Goal: Transaction & Acquisition: Book appointment/travel/reservation

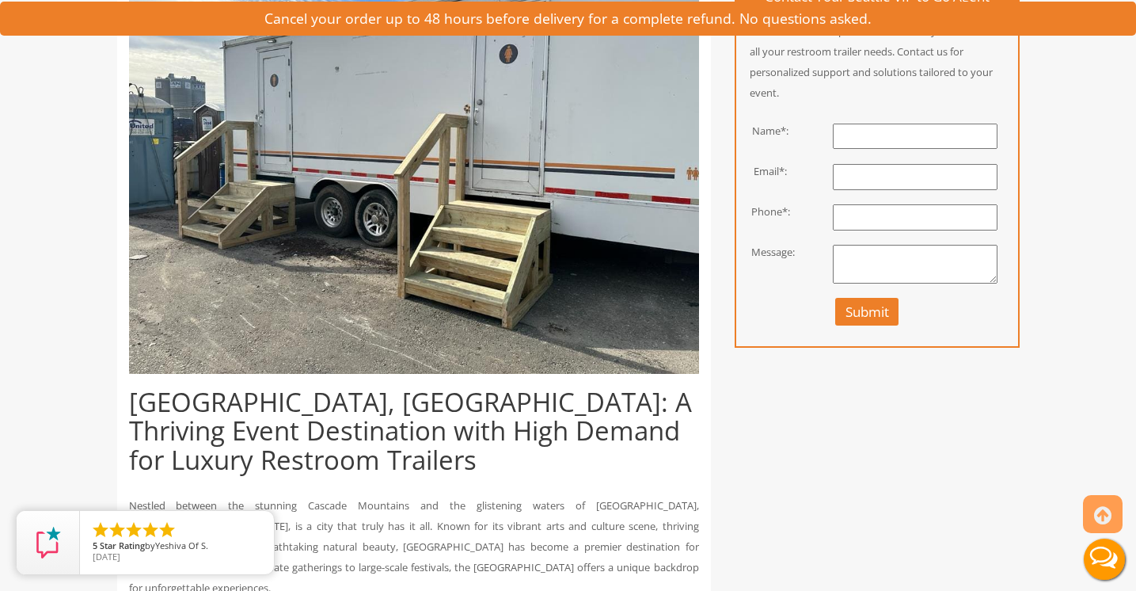
scroll to position [475, 0]
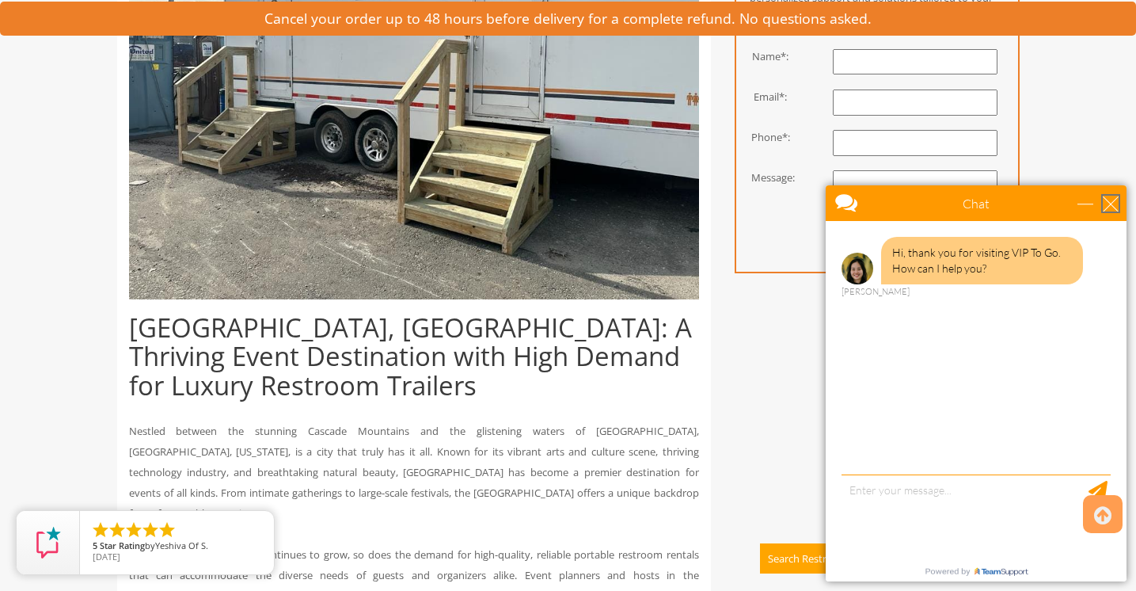
click at [1110, 199] on div "close" at bounding box center [1111, 204] width 16 height 16
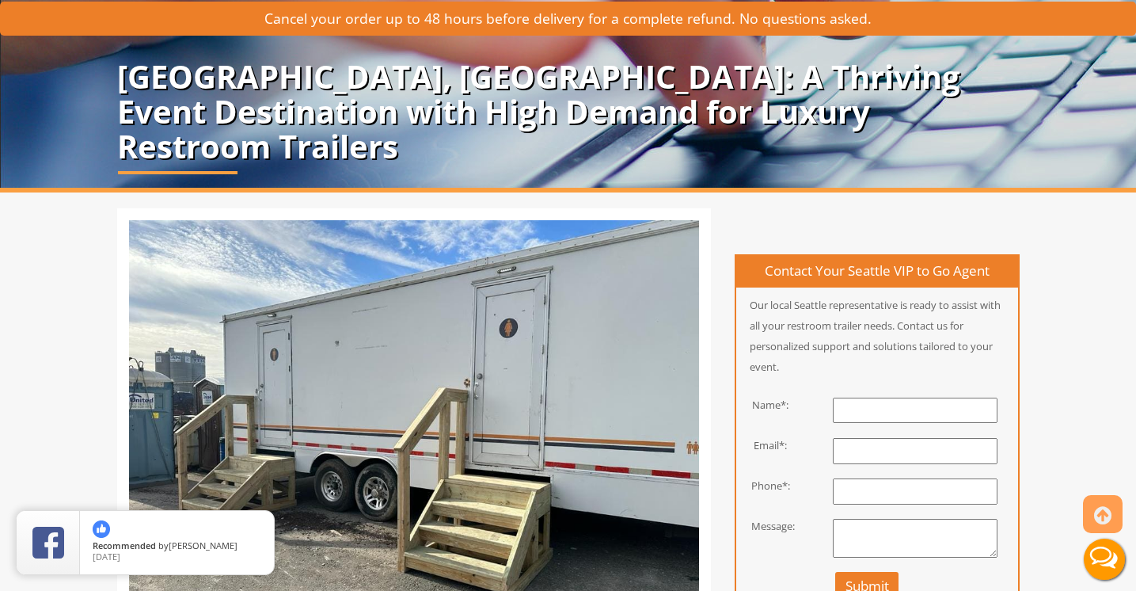
scroll to position [0, 0]
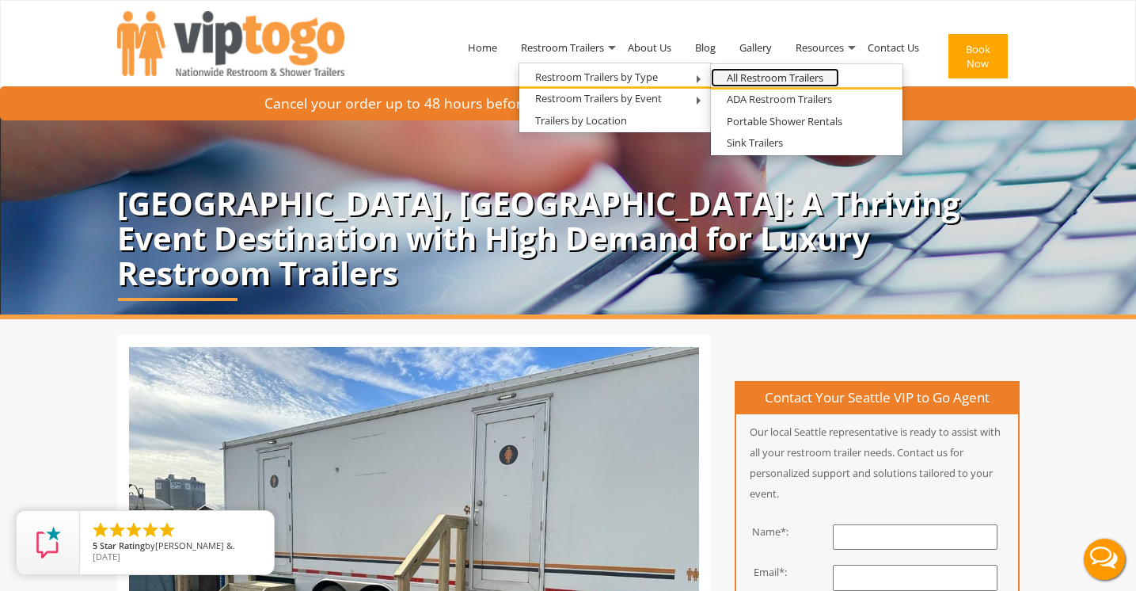
click at [746, 77] on link "All Restroom Trailers" at bounding box center [775, 78] width 128 height 20
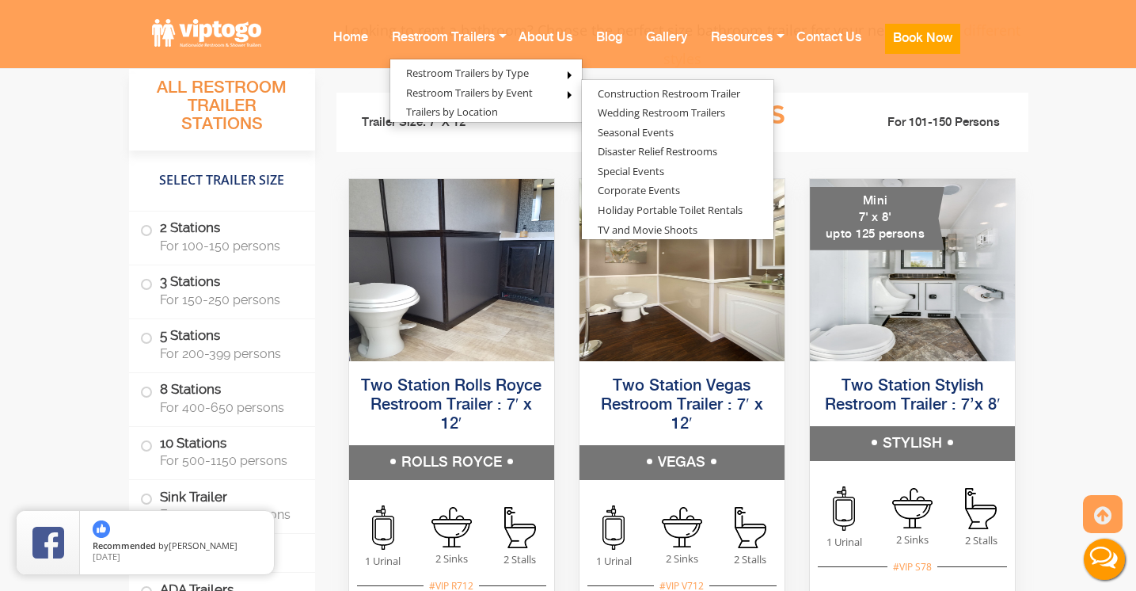
scroll to position [1072, 0]
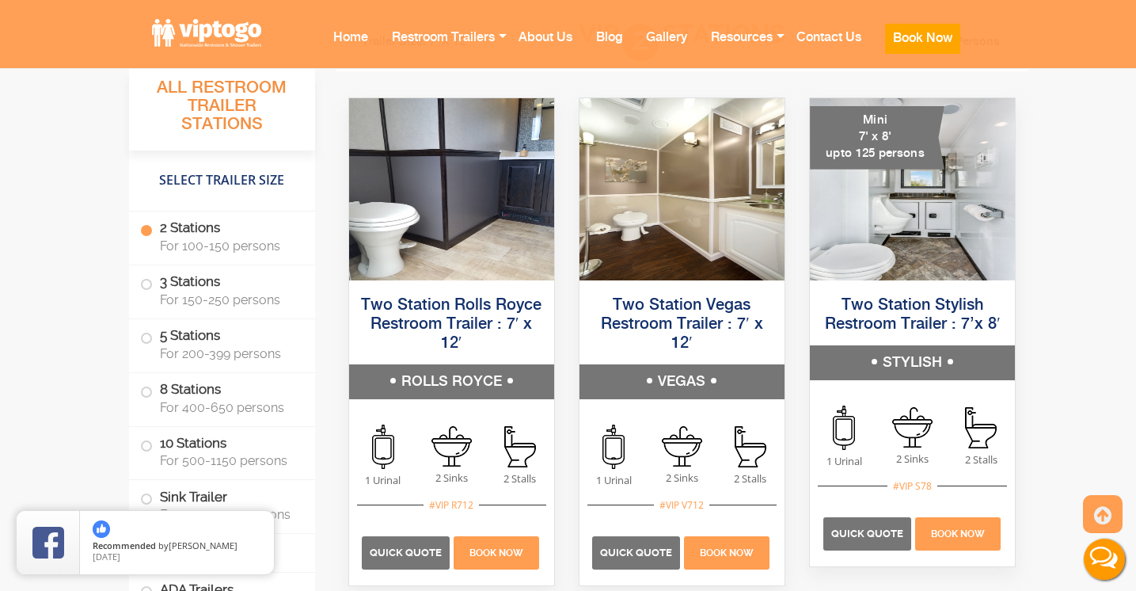
scroll to position [1209, 0]
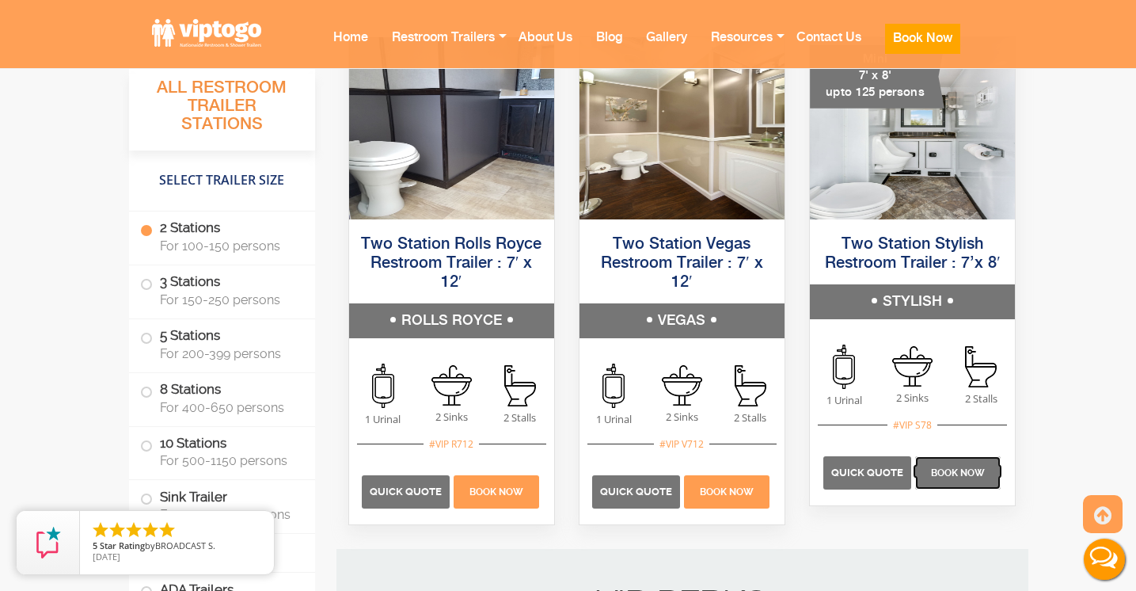
click at [949, 478] on p "Book Now" at bounding box center [957, 472] width 85 height 33
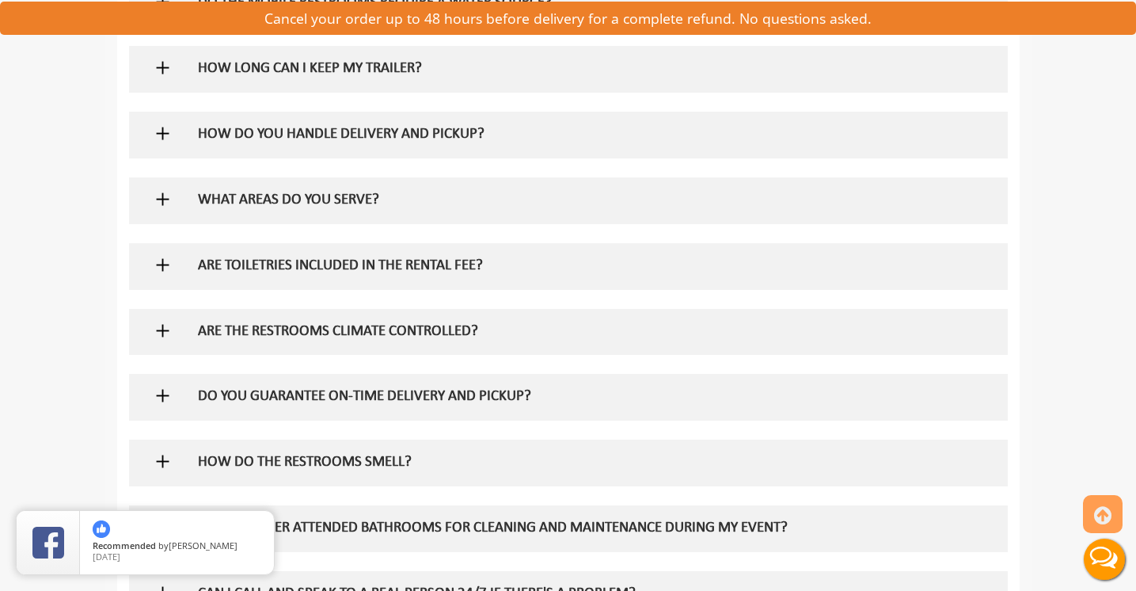
scroll to position [1219, 0]
click at [151, 128] on div at bounding box center [568, 135] width 855 height 46
click at [159, 132] on img at bounding box center [163, 134] width 20 height 20
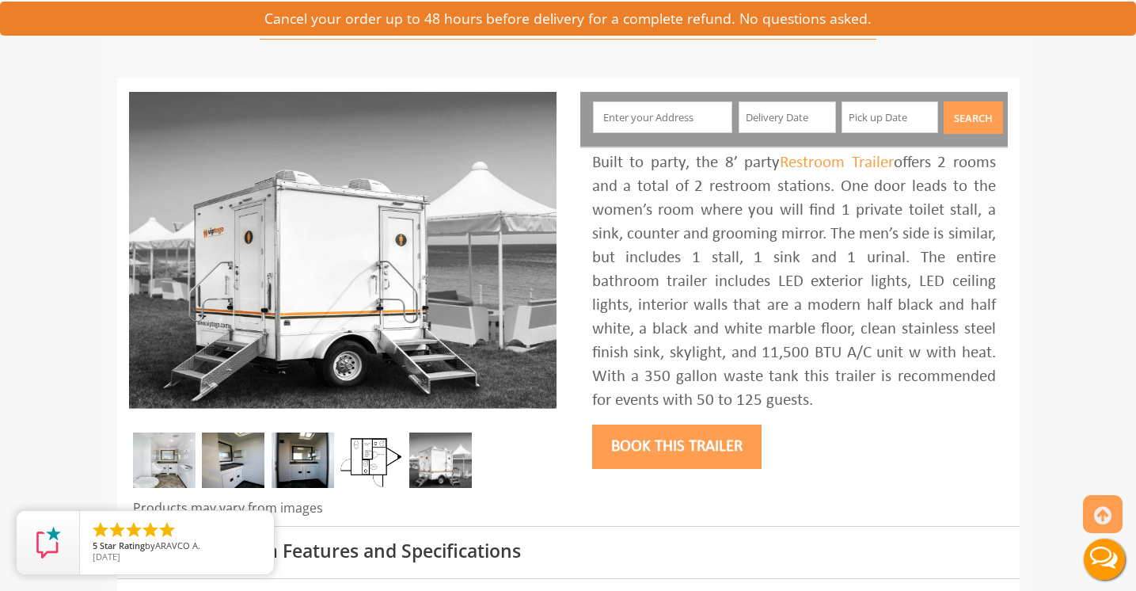
scroll to position [0, 0]
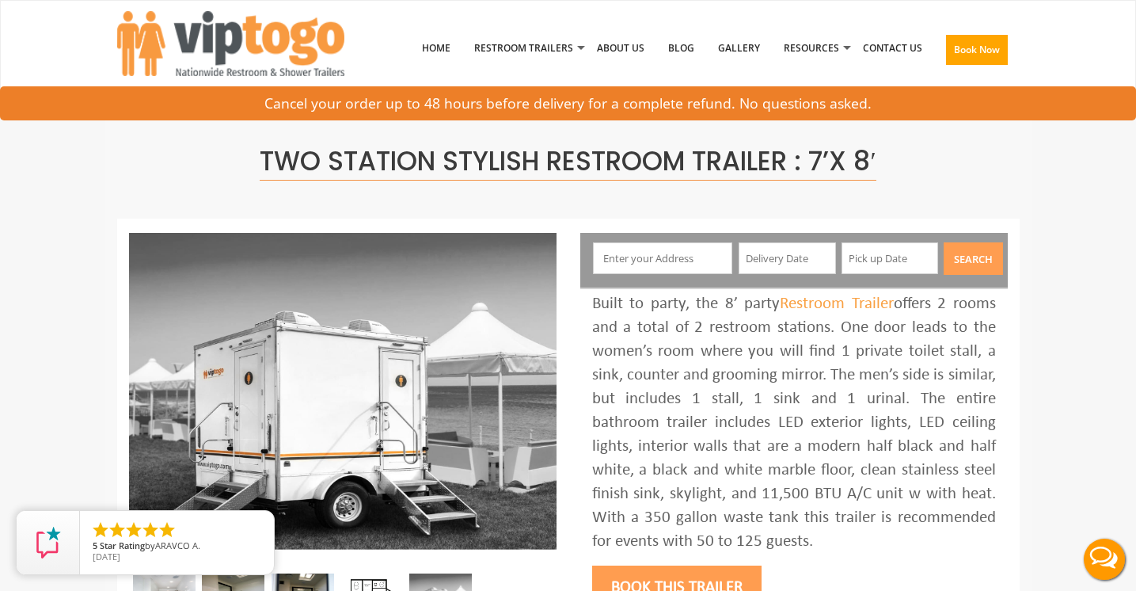
click at [697, 260] on input "text" at bounding box center [662, 258] width 139 height 32
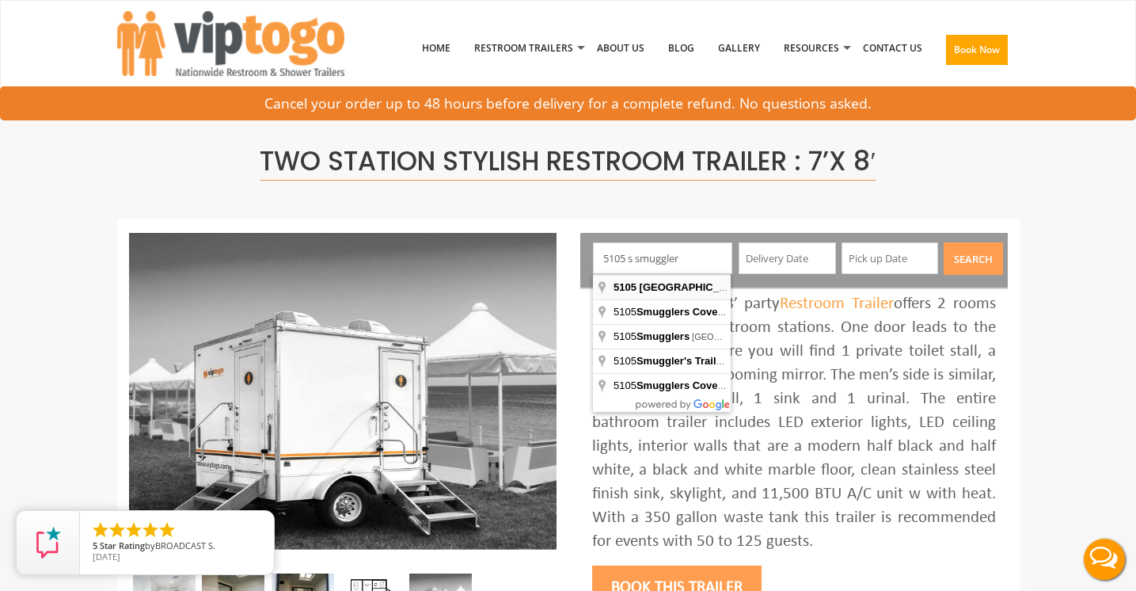
type input "5105 South Smugglers Cove Road, Freeland, WA, USA"
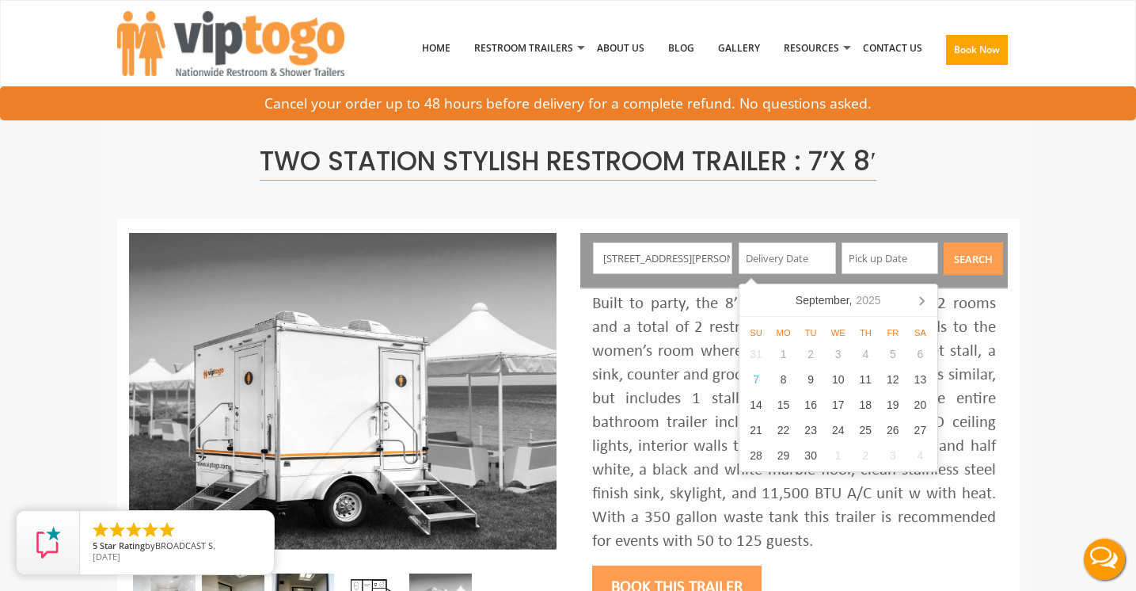
click at [708, 256] on input "5105 South Smugglers Cove Road, Freeland, WA, USA" at bounding box center [662, 258] width 139 height 32
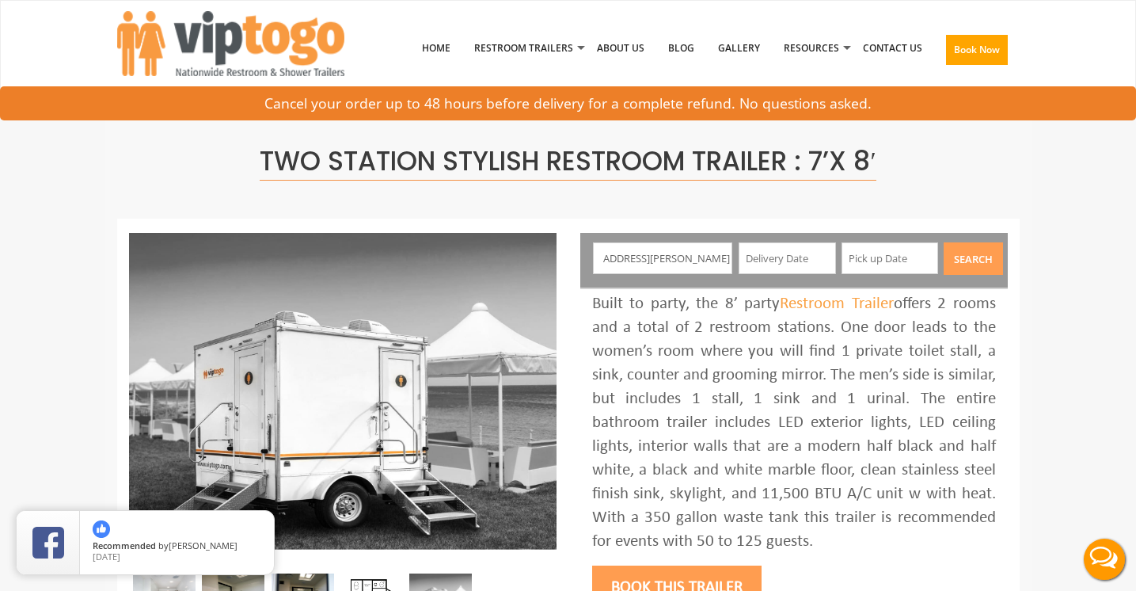
scroll to position [0, 128]
click at [760, 258] on input "text" at bounding box center [787, 258] width 97 height 32
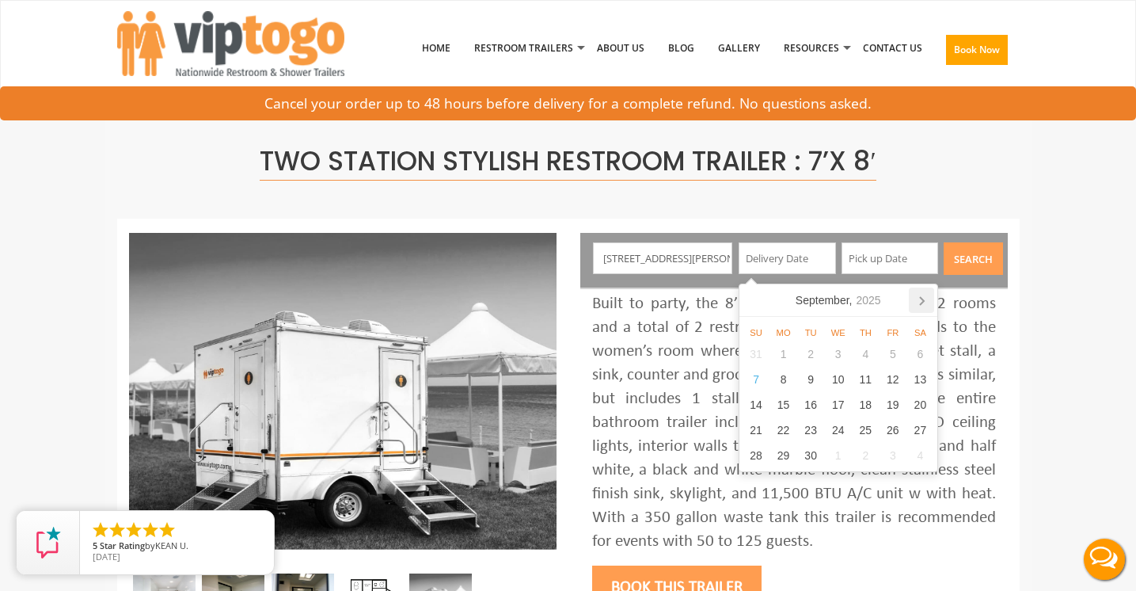
click at [927, 298] on icon at bounding box center [921, 299] width 25 height 25
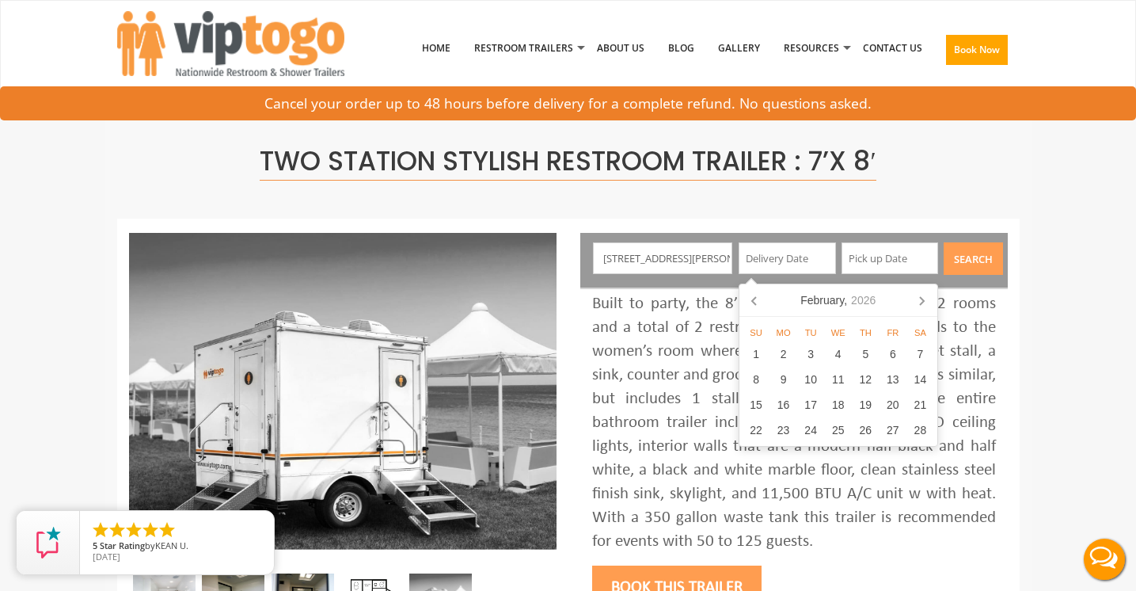
click at [927, 298] on icon at bounding box center [921, 299] width 25 height 25
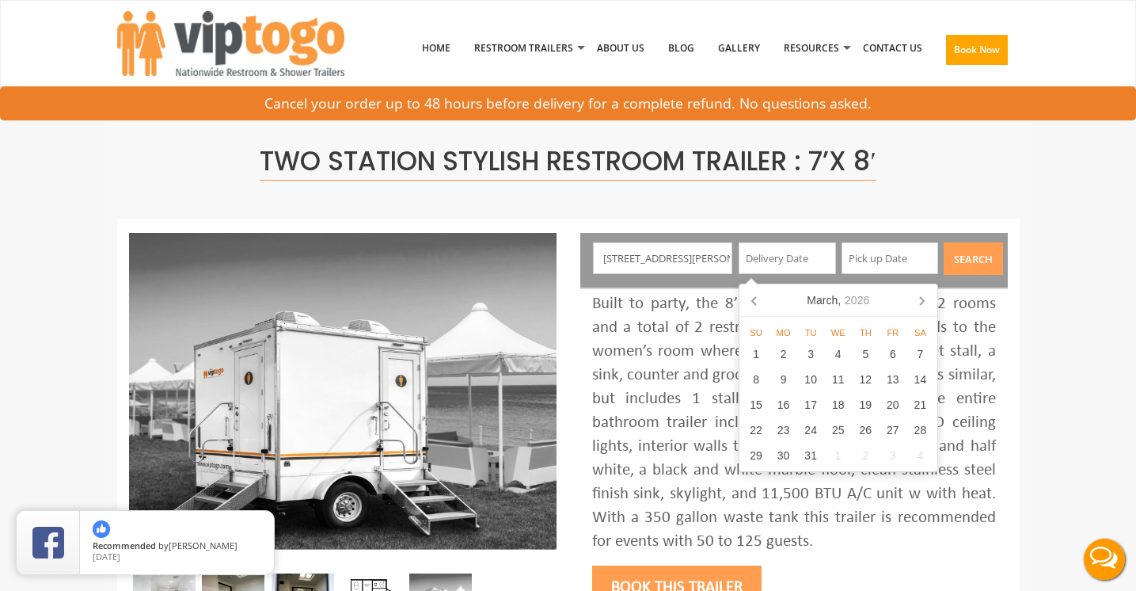
click at [927, 298] on icon at bounding box center [921, 299] width 25 height 25
click at [901, 433] on div "24" at bounding box center [893, 429] width 28 height 25
type input "07/24/2026"
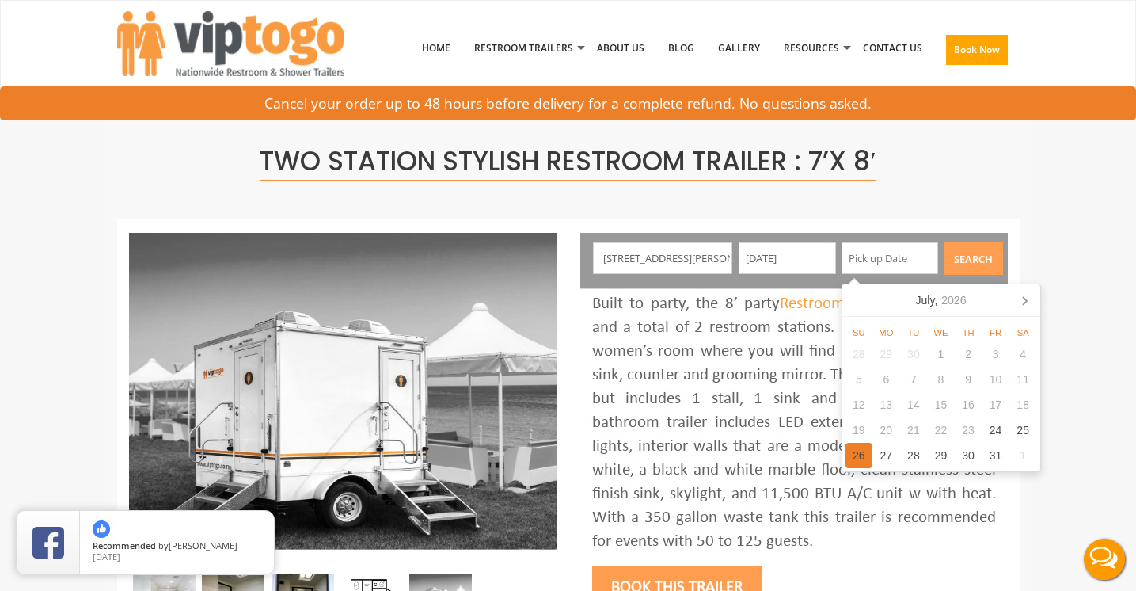
click at [861, 456] on div "26" at bounding box center [859, 454] width 28 height 25
type input "07/26/2026"
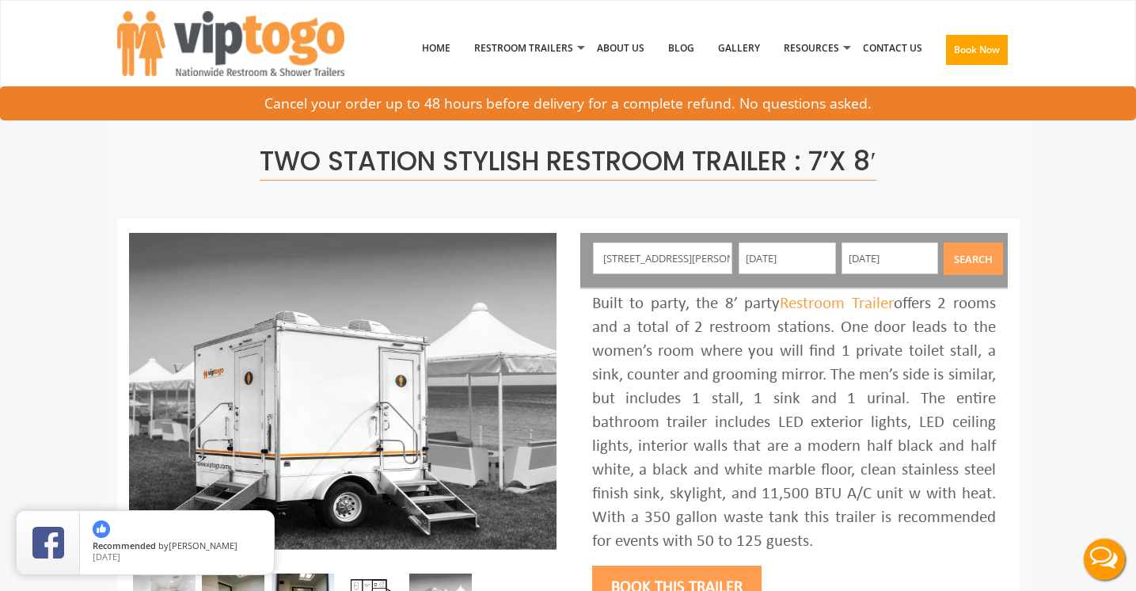
click at [1008, 195] on div "Two Station Stylish Restroom Trailer : 7’x 8′" at bounding box center [568, 159] width 902 height 117
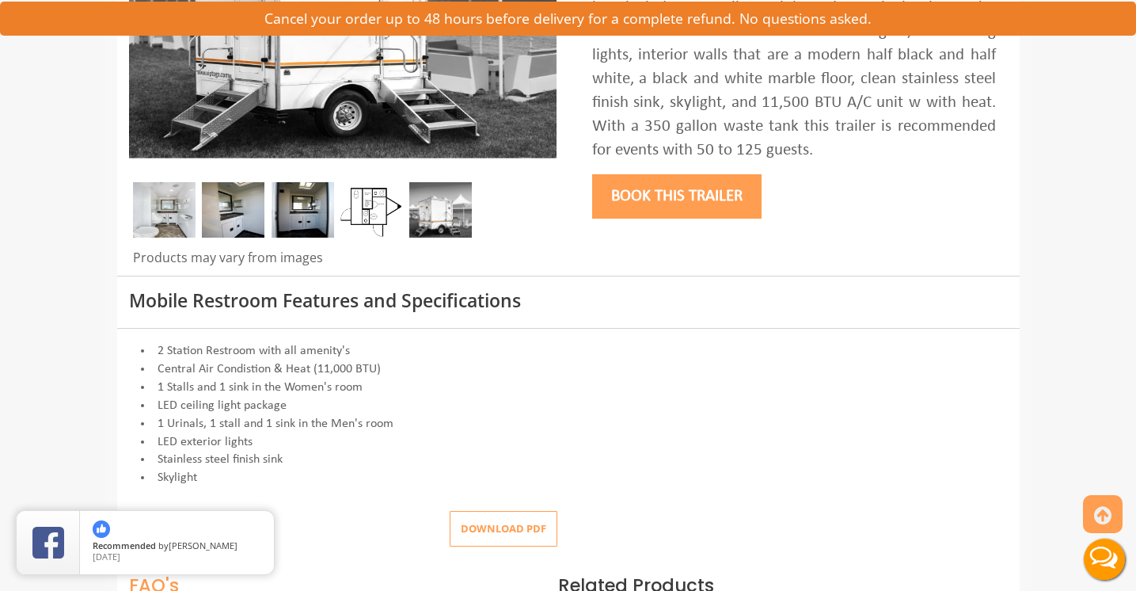
scroll to position [448, 0]
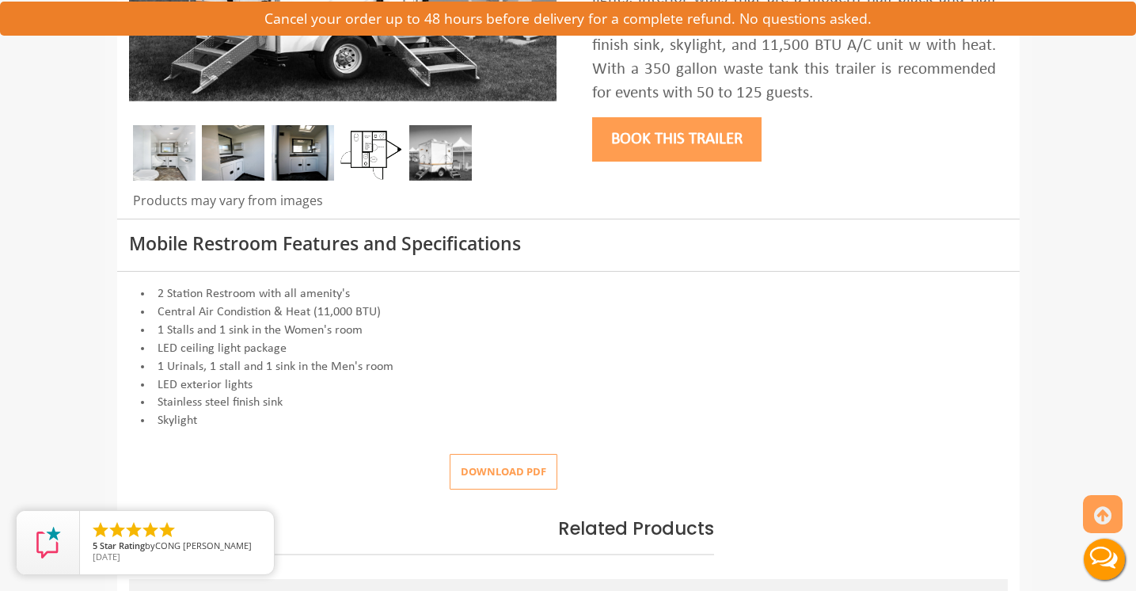
click at [705, 161] on button "Book this trailer" at bounding box center [676, 139] width 169 height 44
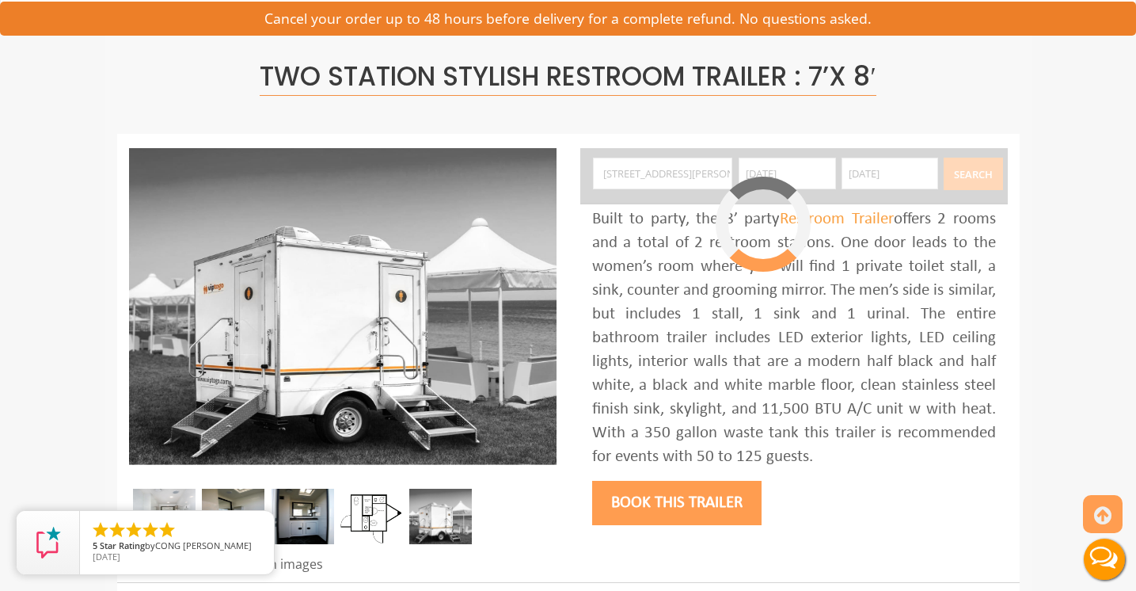
scroll to position [84, 0]
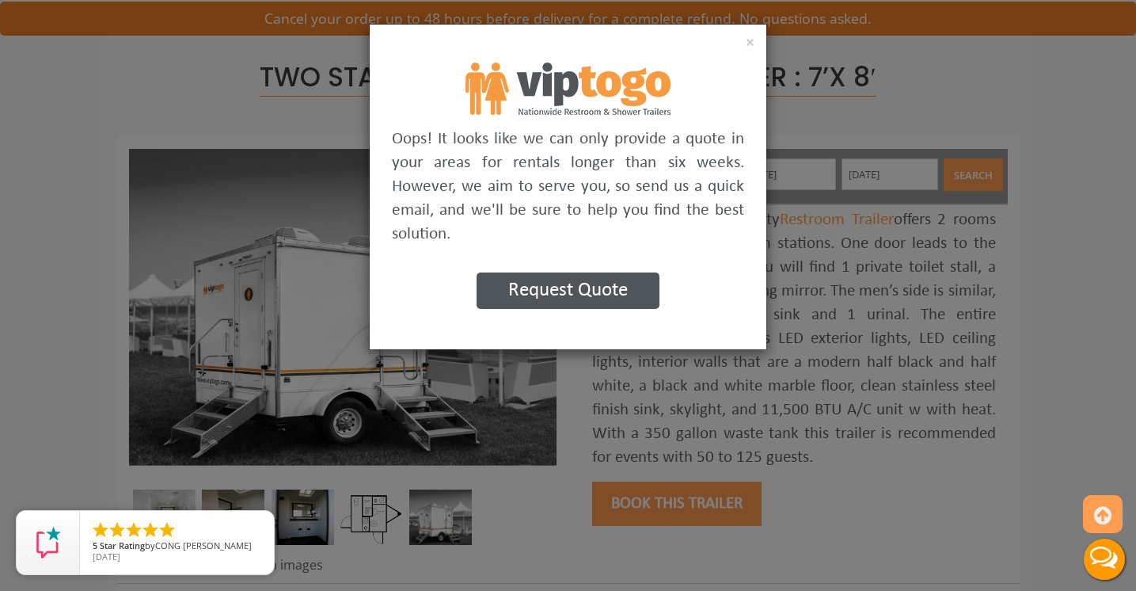
click at [621, 297] on button "Request Quote" at bounding box center [568, 290] width 183 height 36
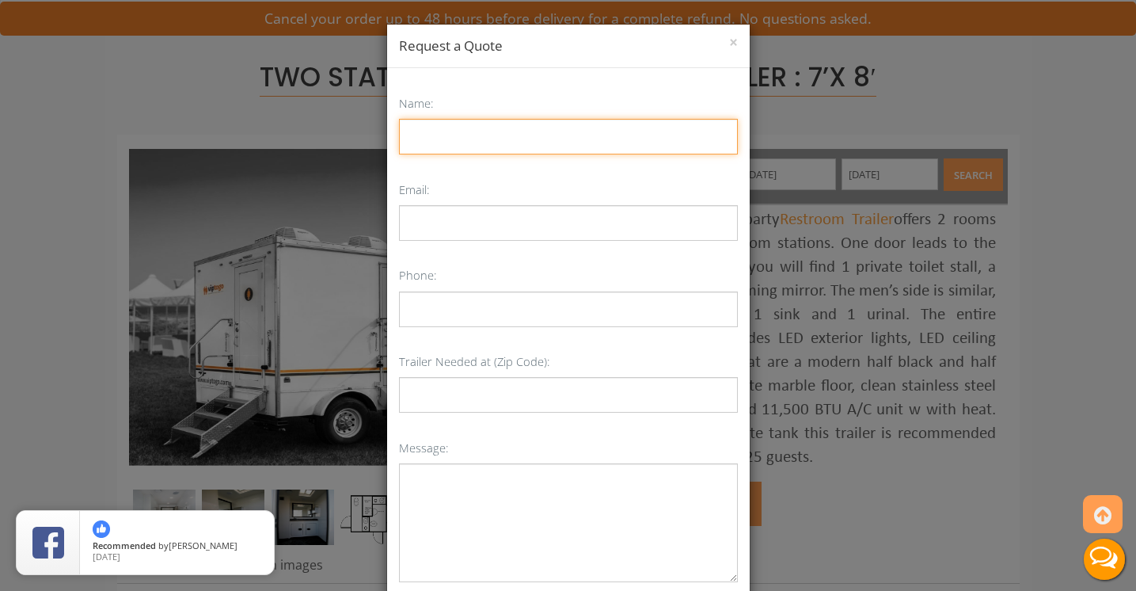
click at [488, 131] on input "Name:" at bounding box center [568, 137] width 339 height 36
type input "Max Hogan"
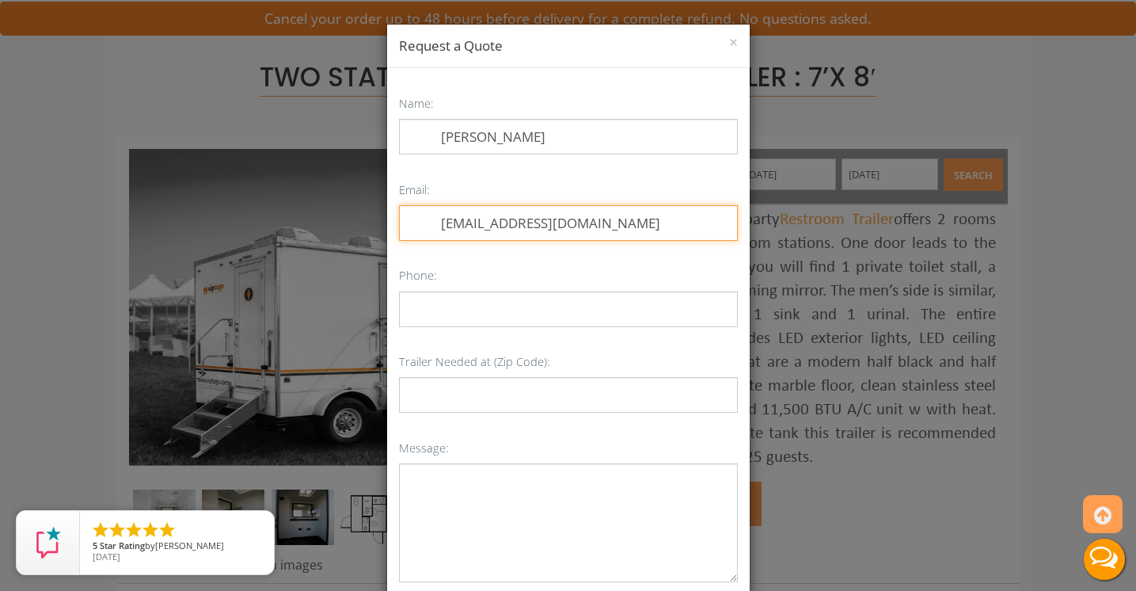
type input "maxqhogan@gmail.com"
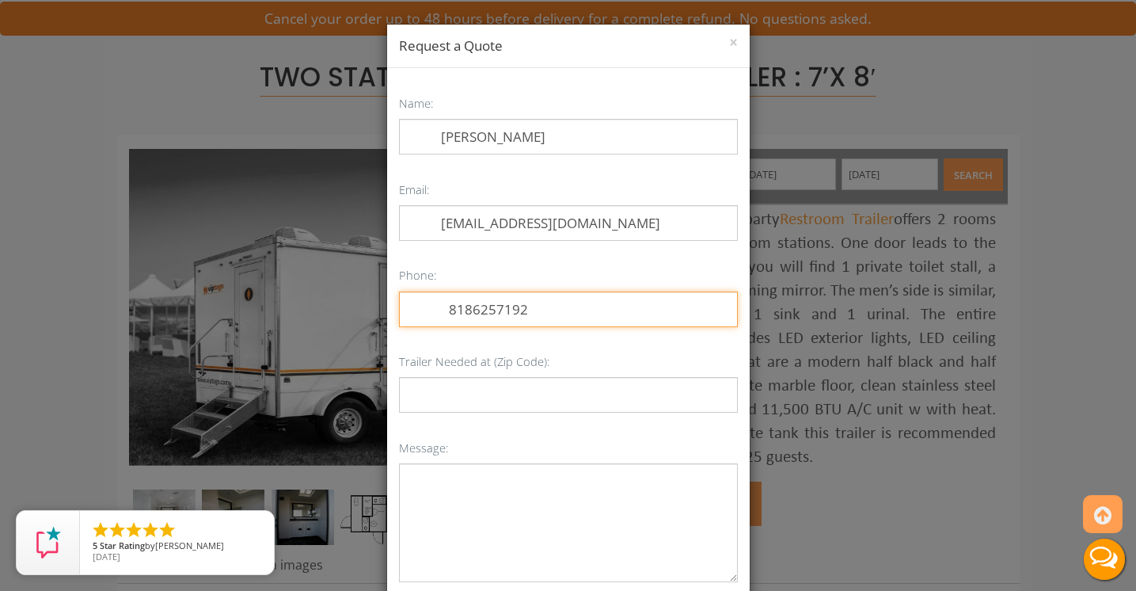
type input "8186257192"
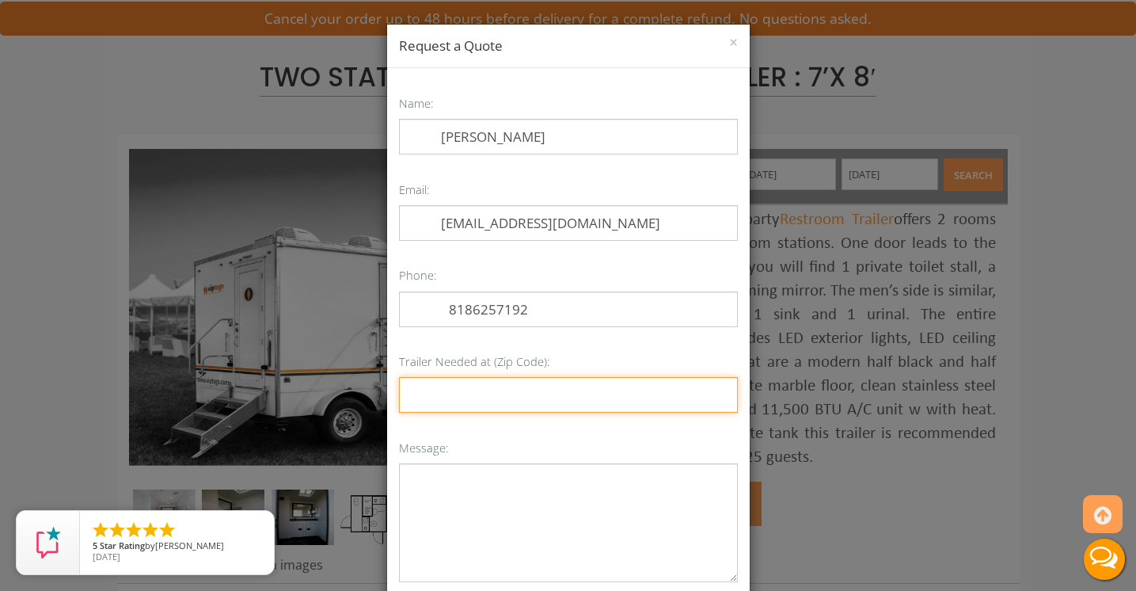
click at [497, 395] on input "Trailer Needed at (Zip Code):" at bounding box center [568, 395] width 339 height 36
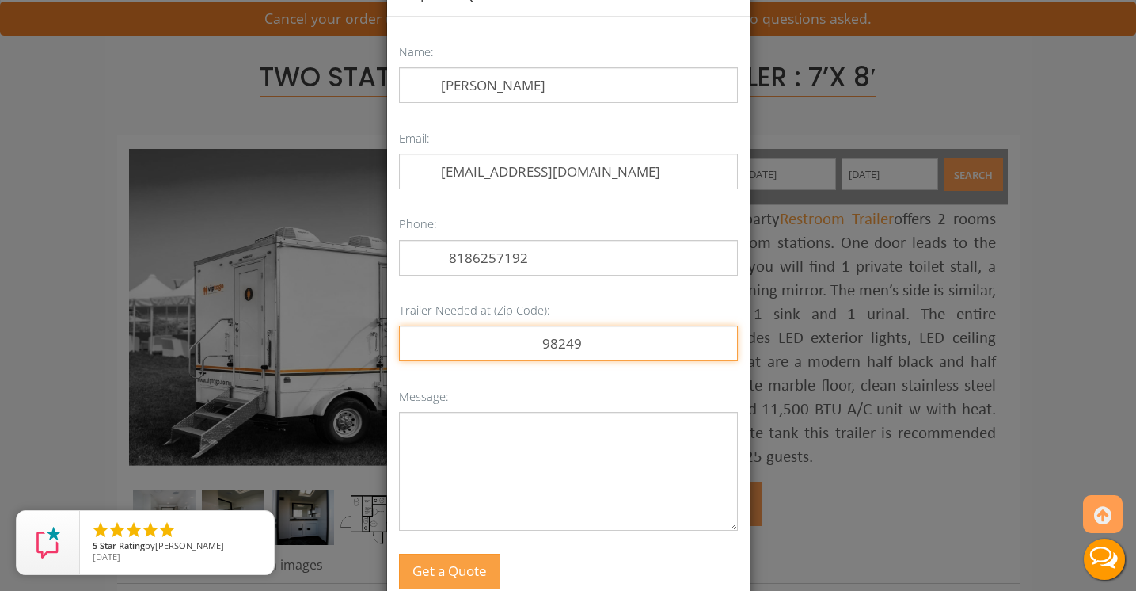
scroll to position [109, 0]
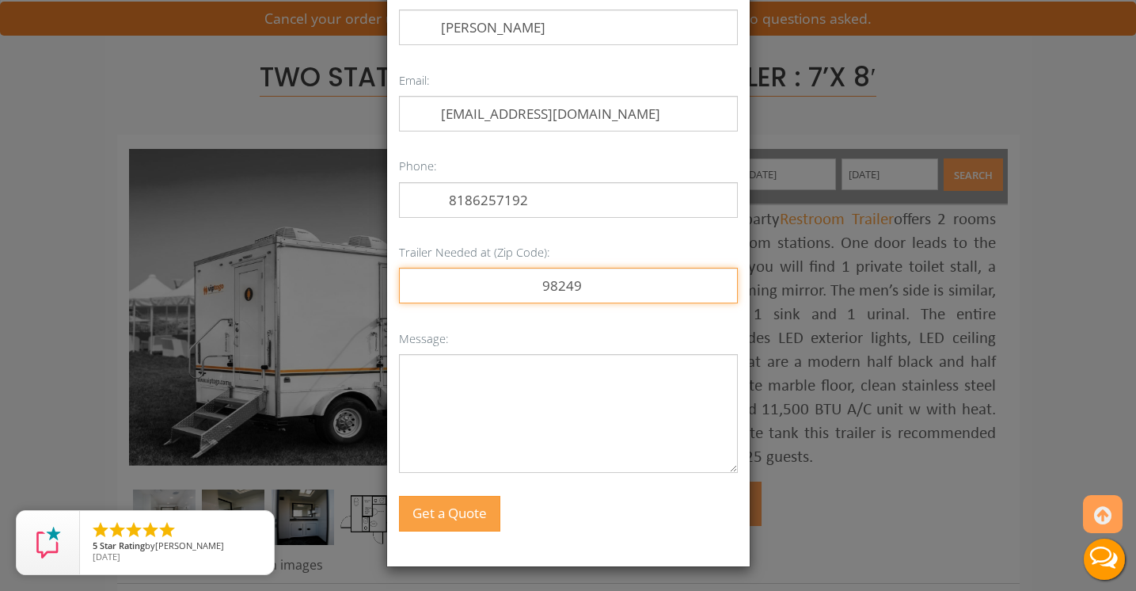
type input "98249"
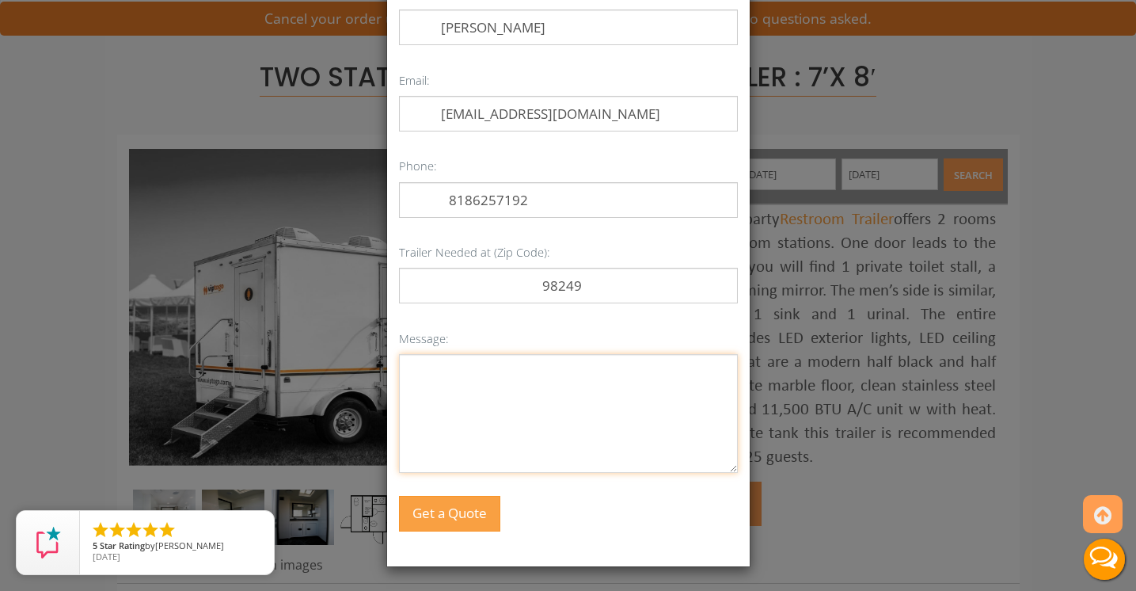
click at [486, 423] on textarea "Message:" at bounding box center [568, 413] width 339 height 119
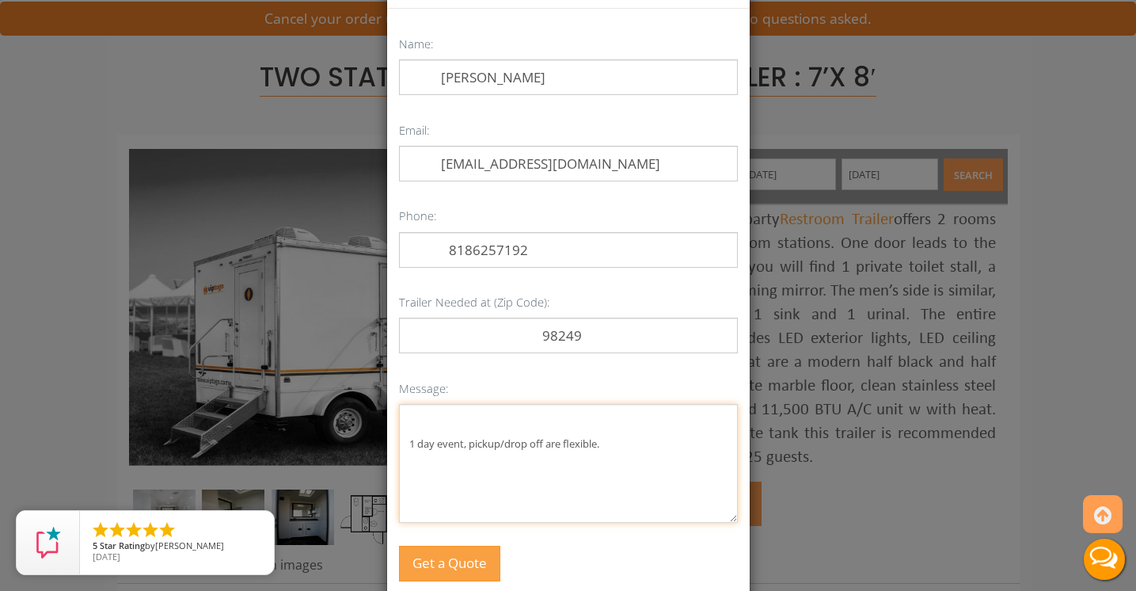
scroll to position [65, 0]
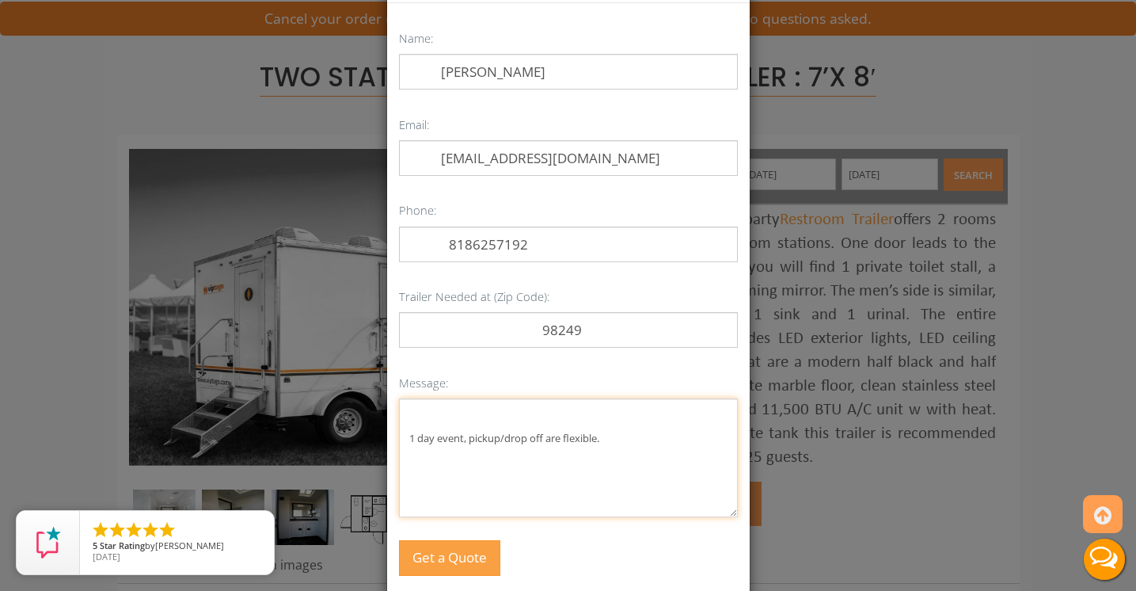
click at [466, 440] on textarea "1 day event, pickup/drop off are flexible." at bounding box center [568, 457] width 339 height 119
click at [666, 438] on textarea "1 day event 7/25/2026, pickup/drop off are flexible." at bounding box center [568, 457] width 339 height 119
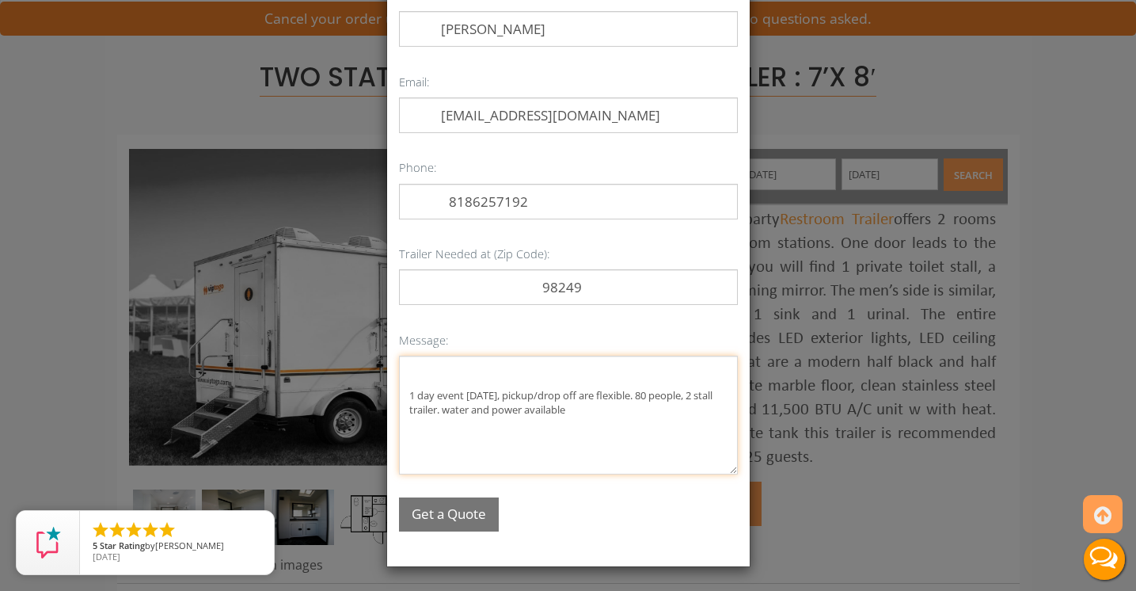
scroll to position [108, 0]
type textarea "1 day event 7/25/2026, pickup/drop off are flexible. 80 people, 2 stall trailer…"
click at [471, 517] on button "Get a Quote" at bounding box center [449, 514] width 100 height 34
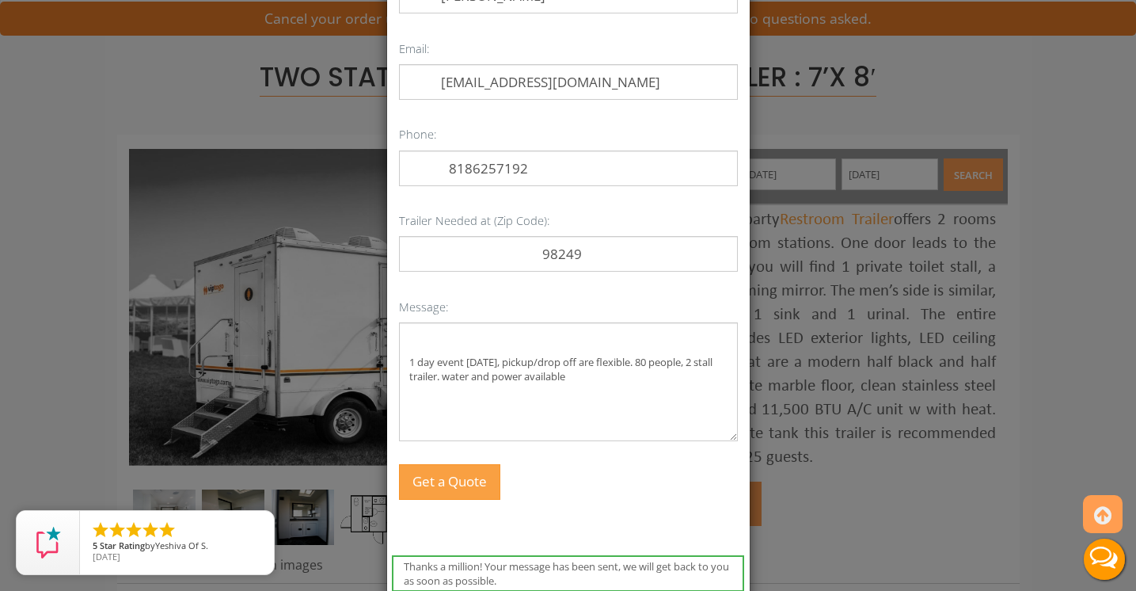
scroll to position [142, 0]
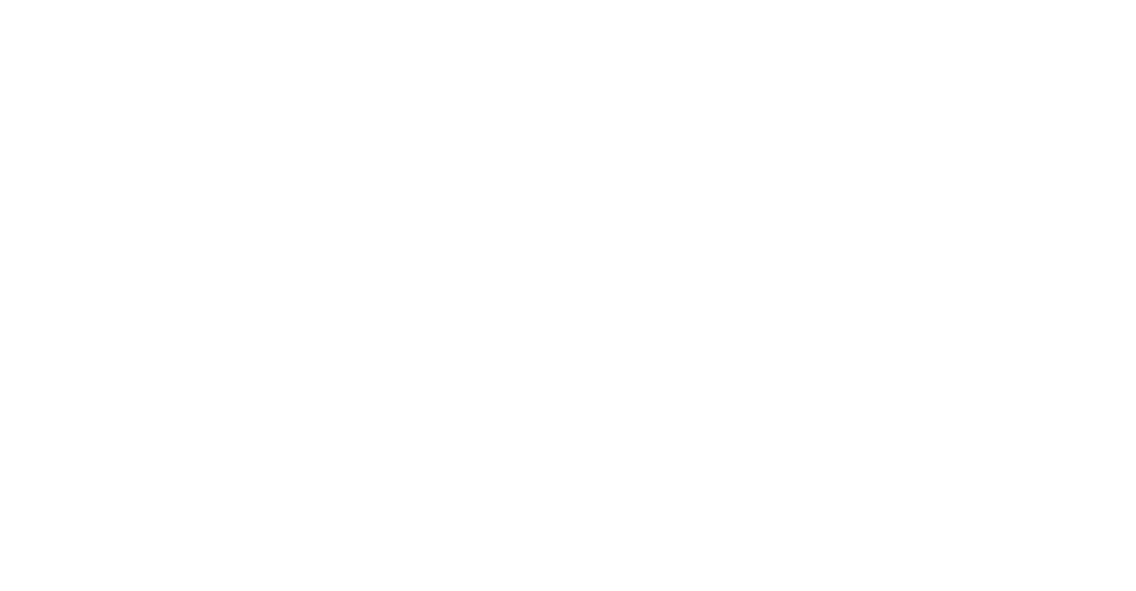
scroll to position [1209, 0]
